Goal: Information Seeking & Learning: Learn about a topic

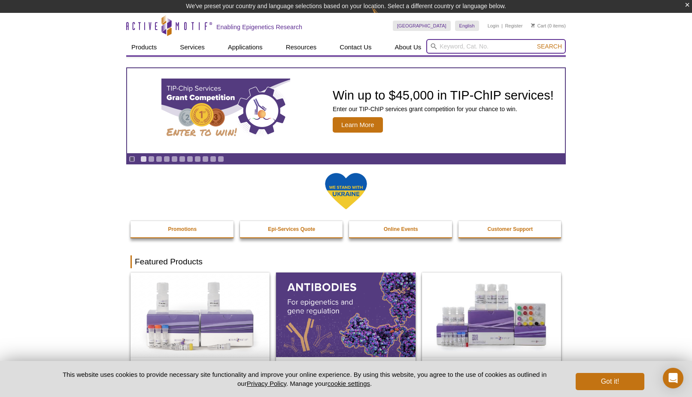
click at [462, 44] on input "search" at bounding box center [496, 46] width 140 height 15
type input "c"
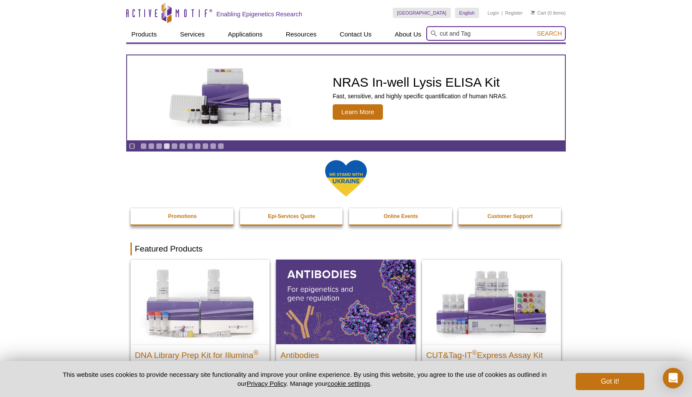
drag, startPoint x: 452, startPoint y: 33, endPoint x: 464, endPoint y: 33, distance: 11.6
click at [464, 33] on input "cut and Tag" at bounding box center [496, 33] width 140 height 15
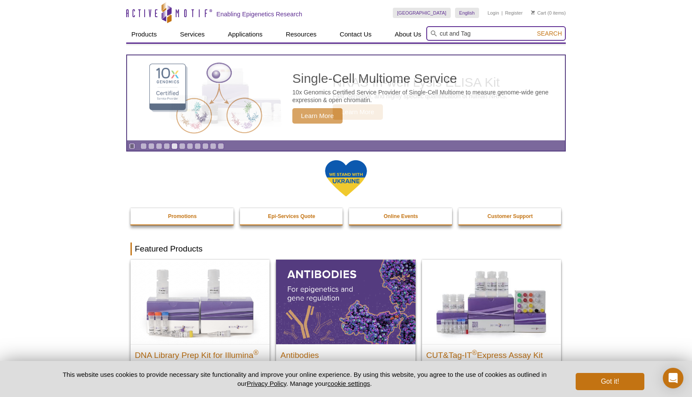
drag, startPoint x: 450, startPoint y: 33, endPoint x: 461, endPoint y: 30, distance: 11.9
click at [461, 30] on input "cut and Tag" at bounding box center [496, 33] width 140 height 15
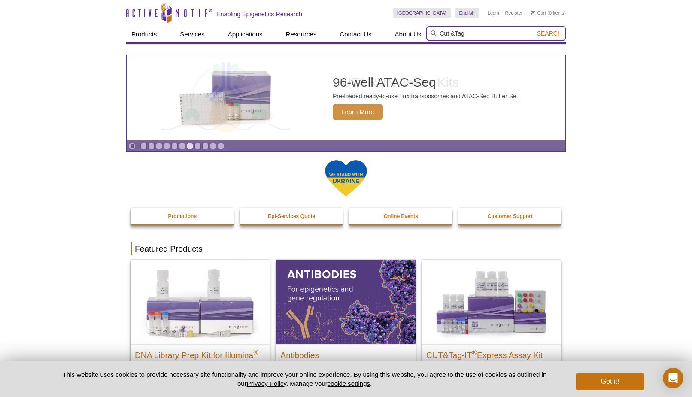
type input "Cut &Tag"
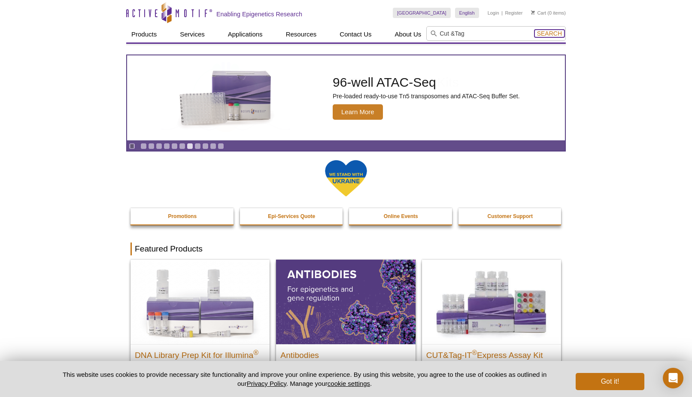
click at [551, 34] on span "Search" at bounding box center [549, 33] width 25 height 7
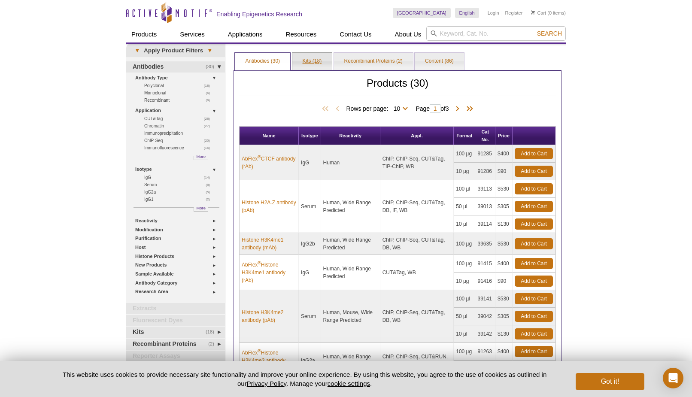
click at [312, 70] on div "Products (30) Rows per page: 10 25 All 10 Page 1 of 3 Name Isotype Reactivity A…" at bounding box center [398, 356] width 328 height 572
click at [312, 57] on link "Kits (18)" at bounding box center [312, 61] width 40 height 17
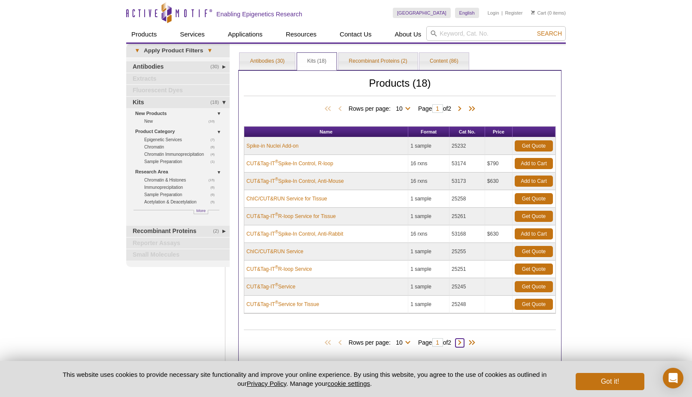
click at [464, 342] on span at bounding box center [460, 343] width 9 height 9
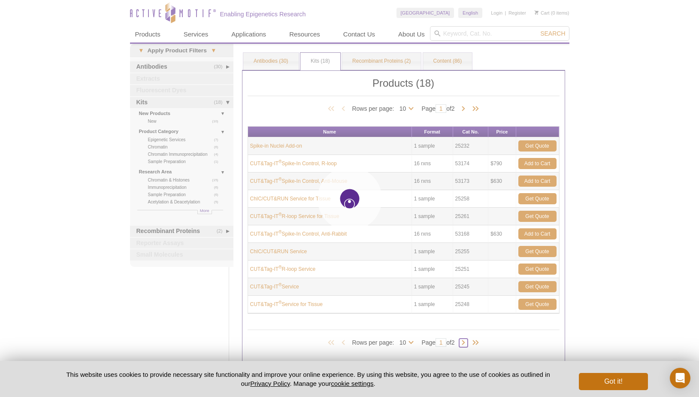
type input "2"
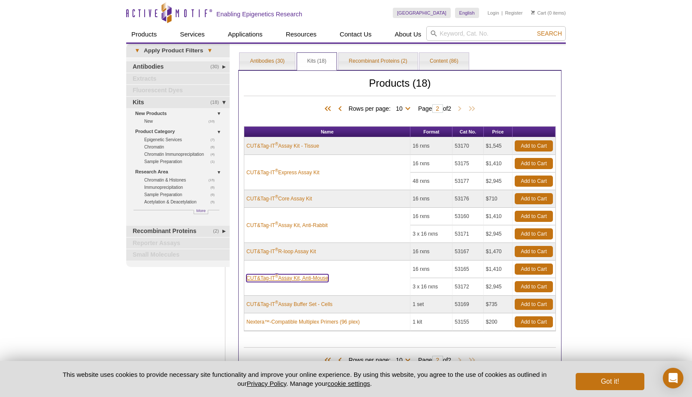
click at [285, 280] on link "CUT&Tag-IT ® Assay Kit, Anti-Mouse" at bounding box center [287, 278] width 82 height 8
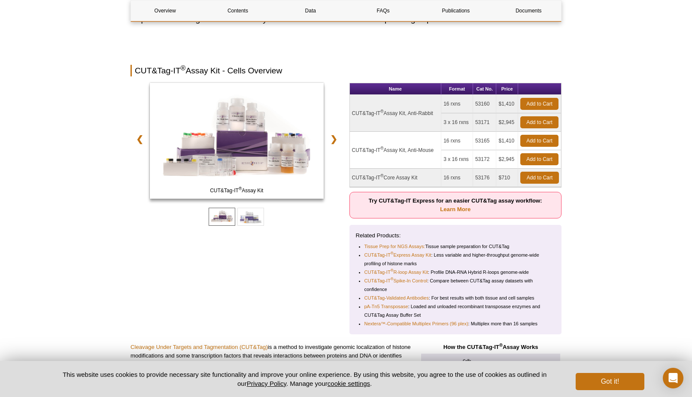
scroll to position [109, 0]
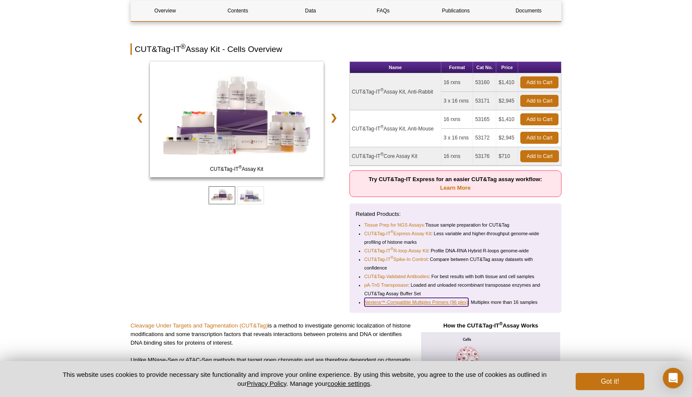
click at [440, 304] on link "Nextera™-Compatible Multiplex Primers (96 plex)" at bounding box center [417, 302] width 104 height 9
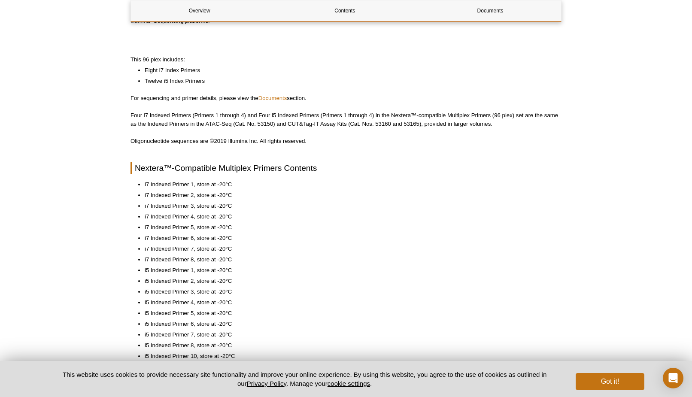
scroll to position [438, 0]
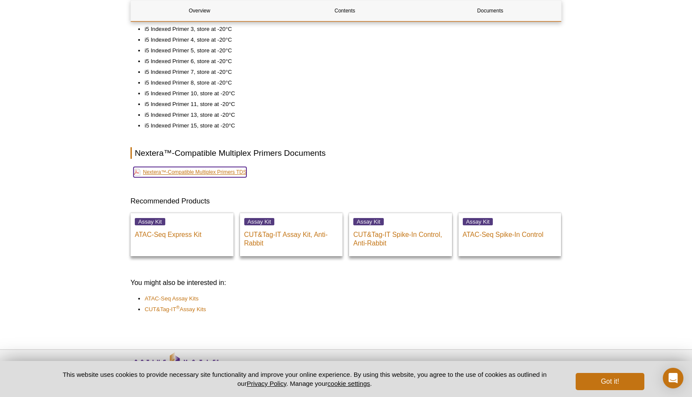
click at [202, 176] on link "Nextera™-Compatible Multiplex Primers TDS" at bounding box center [190, 172] width 113 height 10
